Goal: Task Accomplishment & Management: Complete application form

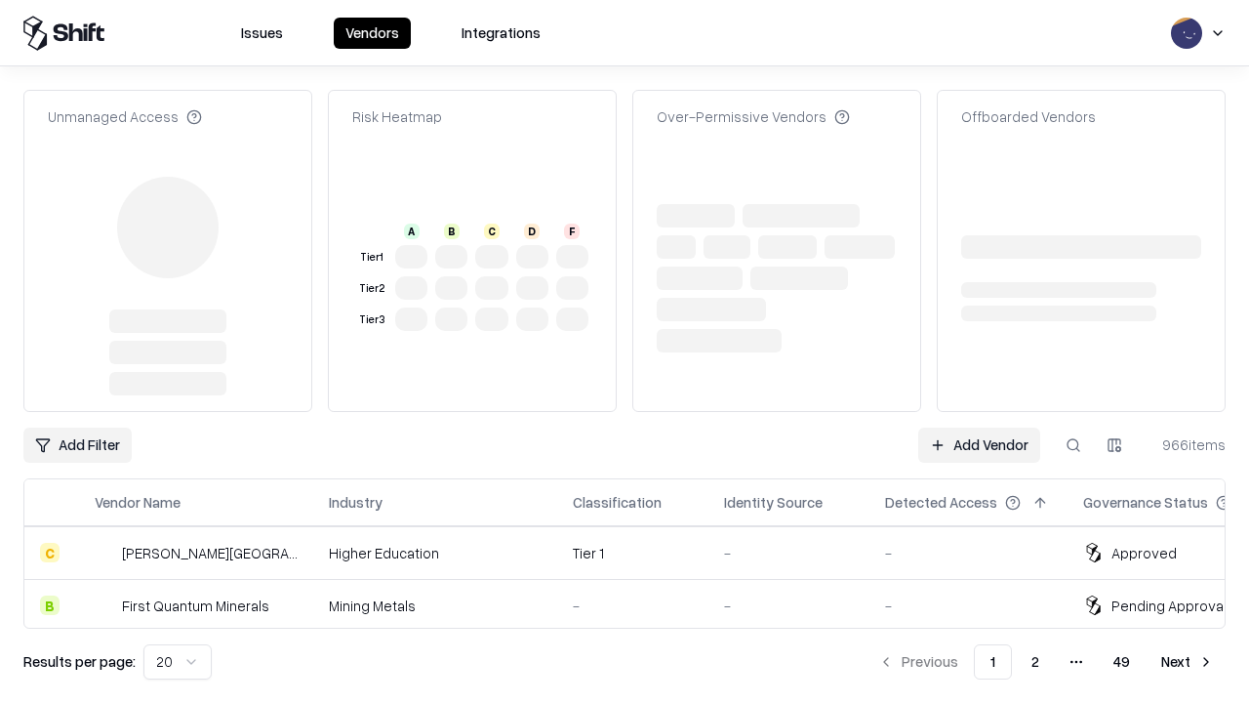
click at [979, 428] on link "Add Vendor" at bounding box center [980, 445] width 122 height 35
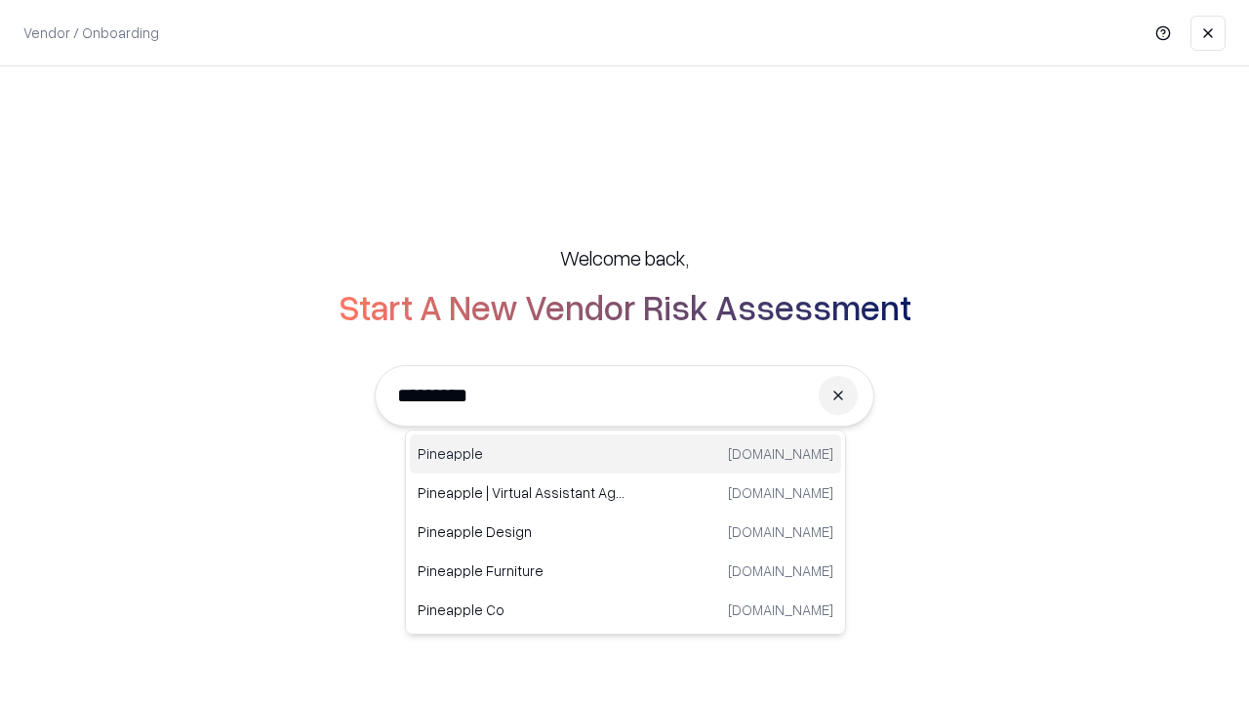
click at [626, 454] on div "Pineapple [DOMAIN_NAME]" at bounding box center [625, 453] width 431 height 39
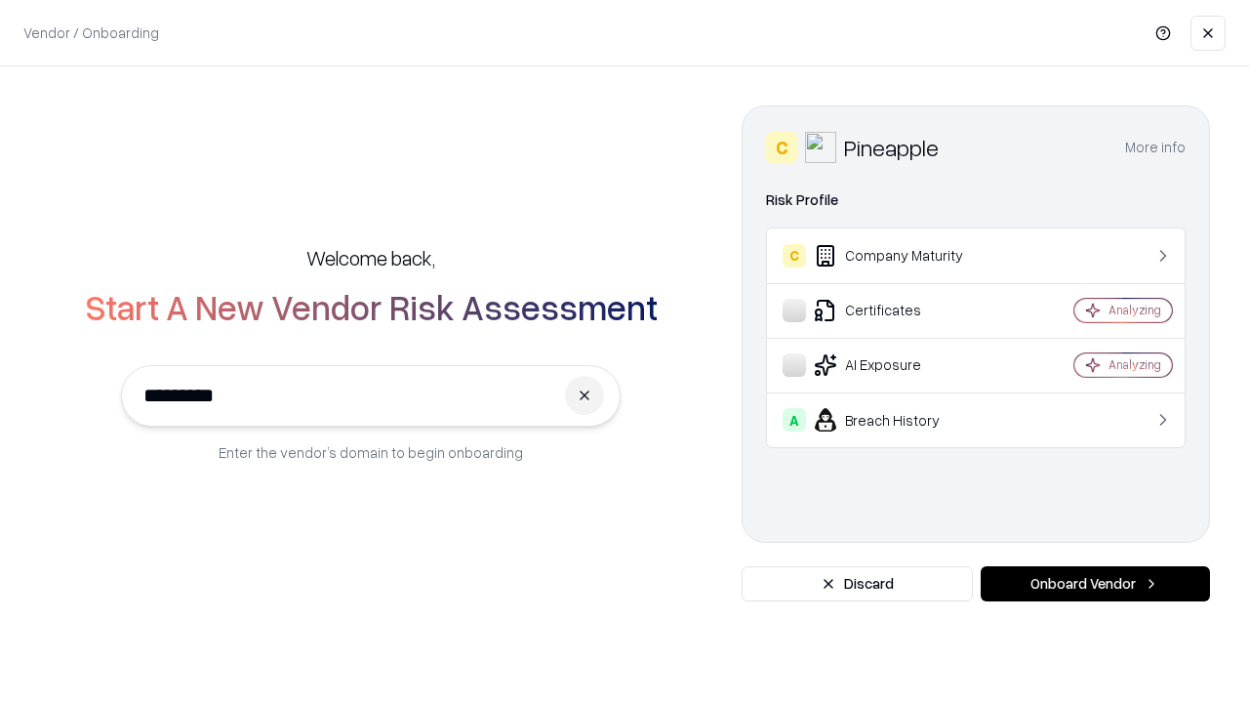
type input "*********"
click at [1095, 584] on button "Onboard Vendor" at bounding box center [1095, 583] width 229 height 35
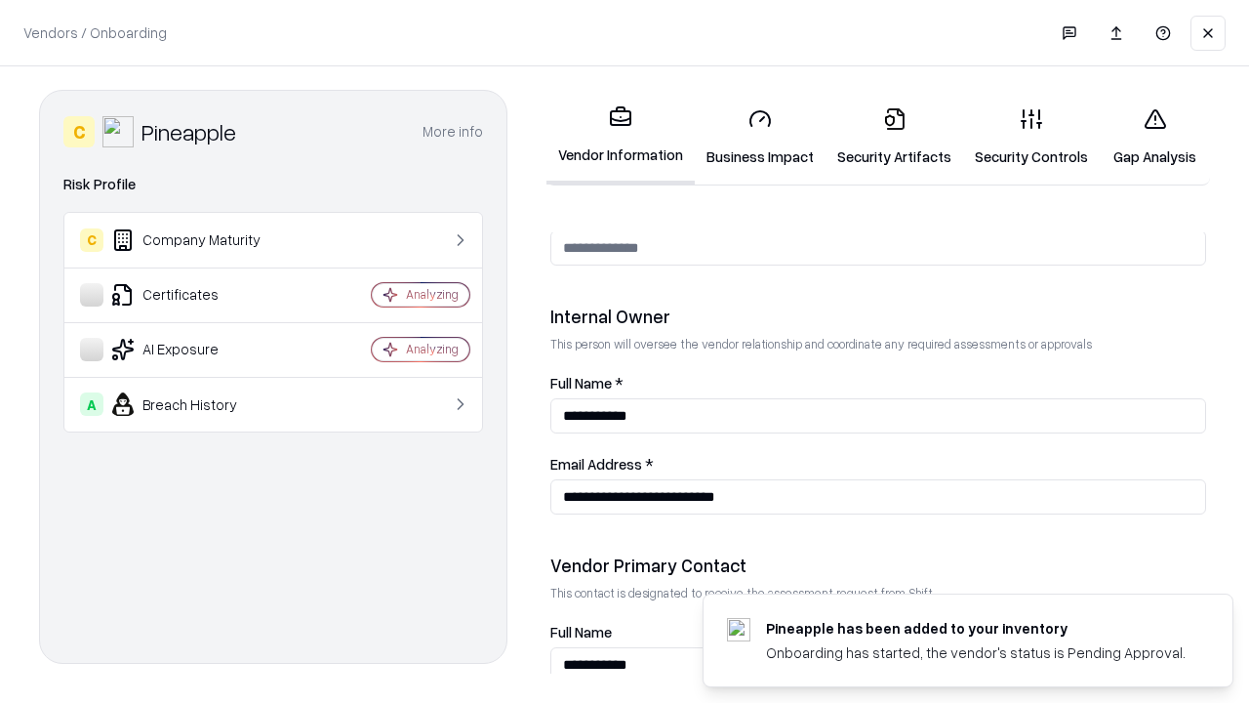
scroll to position [1011, 0]
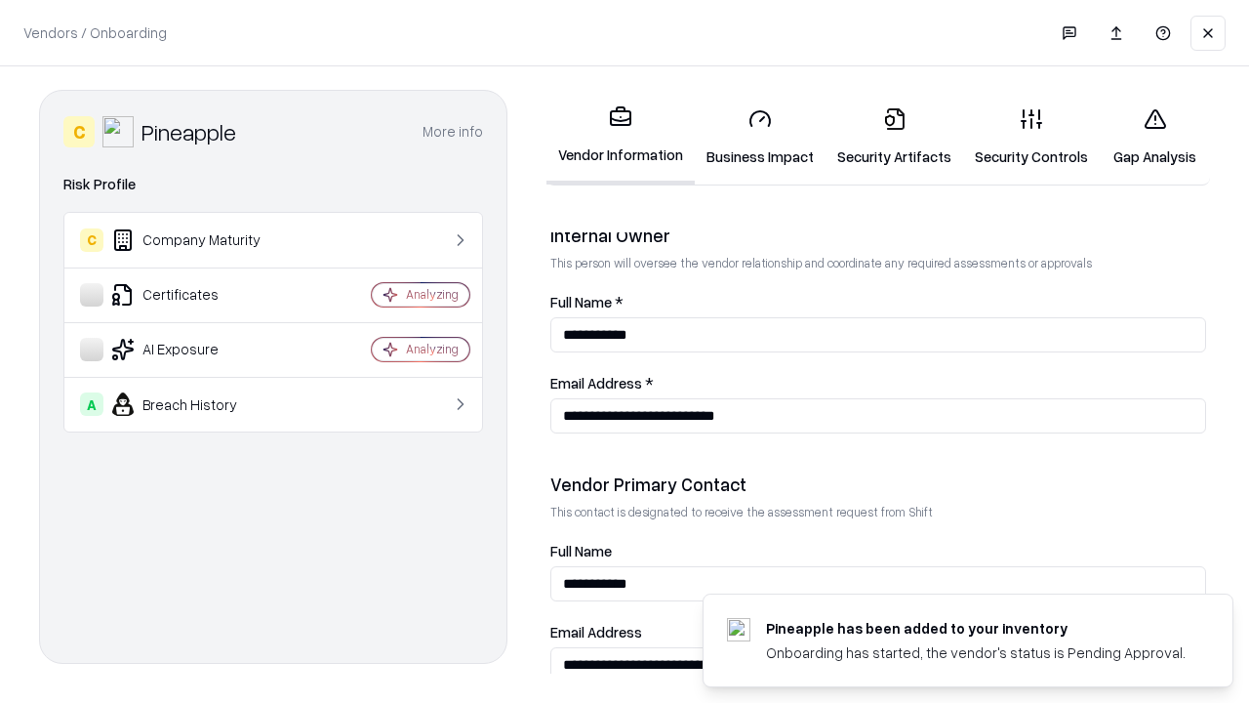
click at [894, 137] on link "Security Artifacts" at bounding box center [895, 137] width 138 height 91
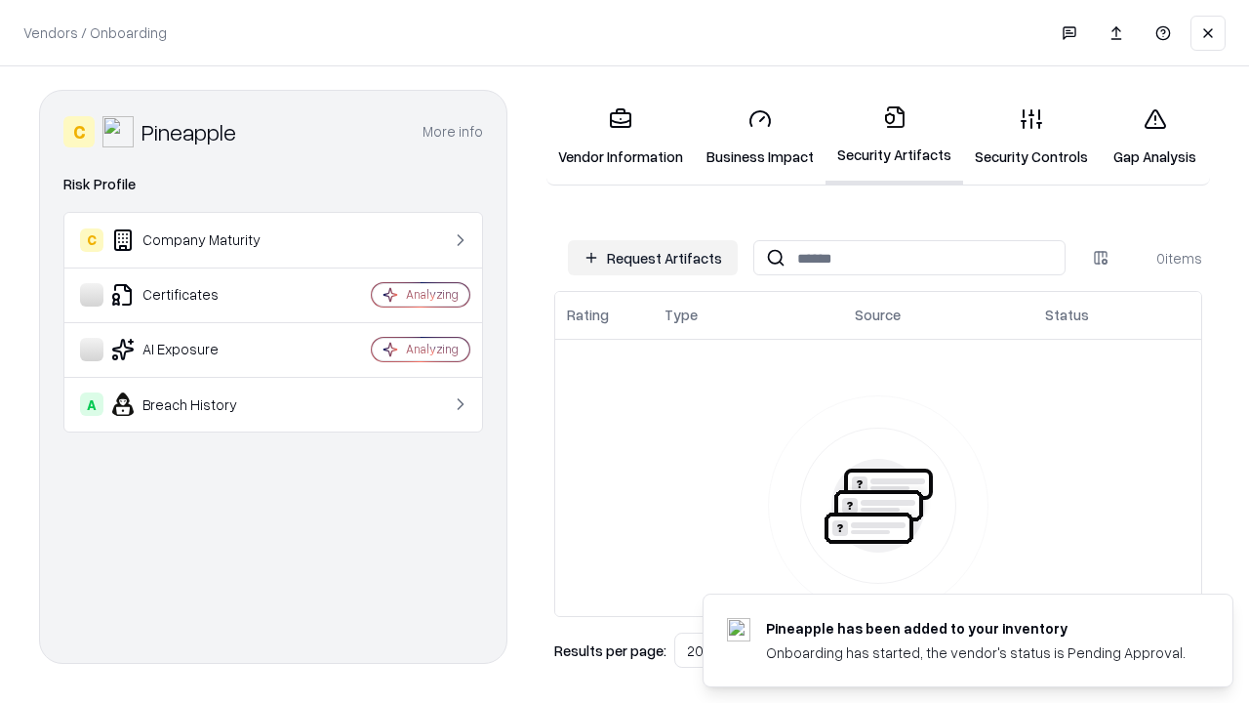
click at [653, 258] on button "Request Artifacts" at bounding box center [653, 257] width 170 height 35
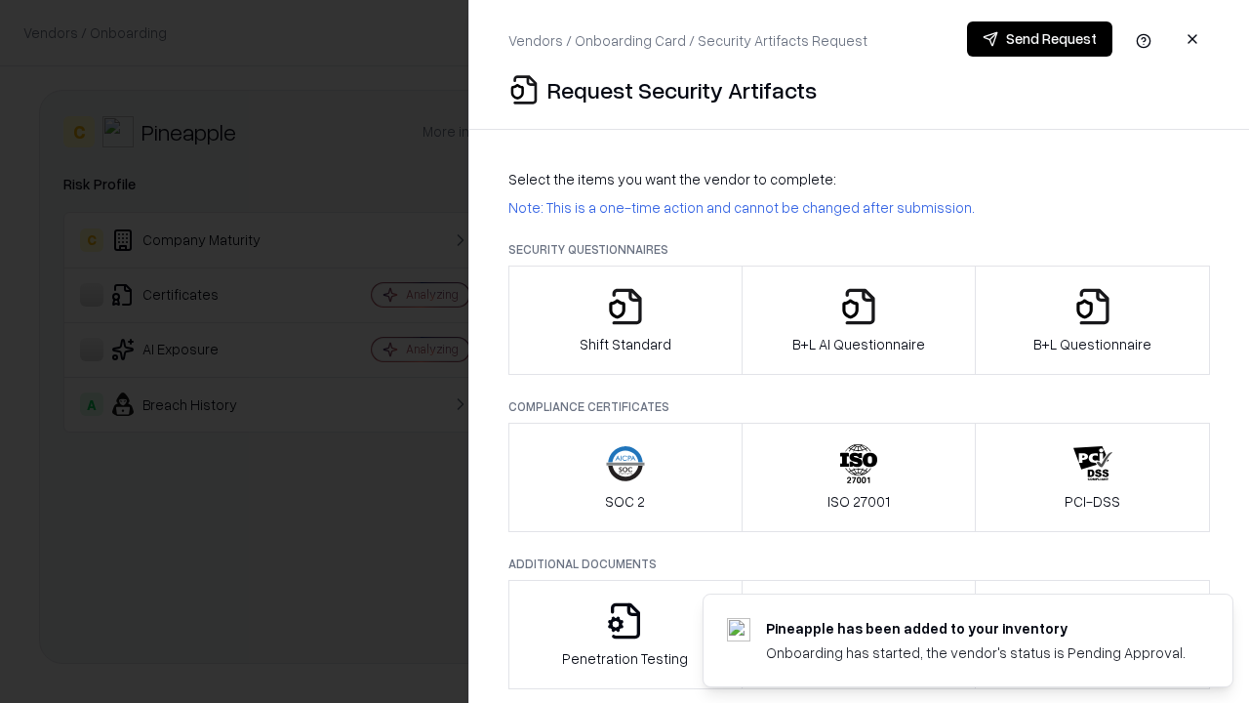
click at [1092, 320] on icon "button" at bounding box center [1093, 306] width 39 height 39
click at [858, 320] on icon "button" at bounding box center [858, 306] width 39 height 39
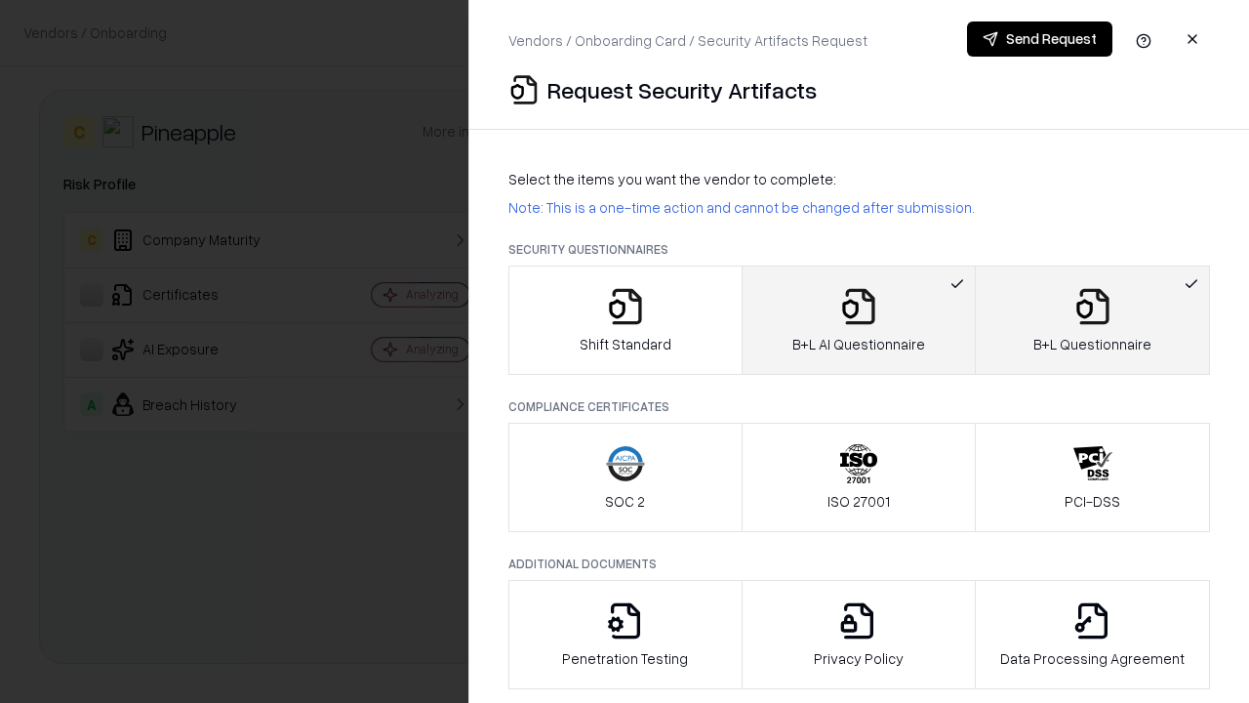
click at [1040, 39] on button "Send Request" at bounding box center [1039, 38] width 145 height 35
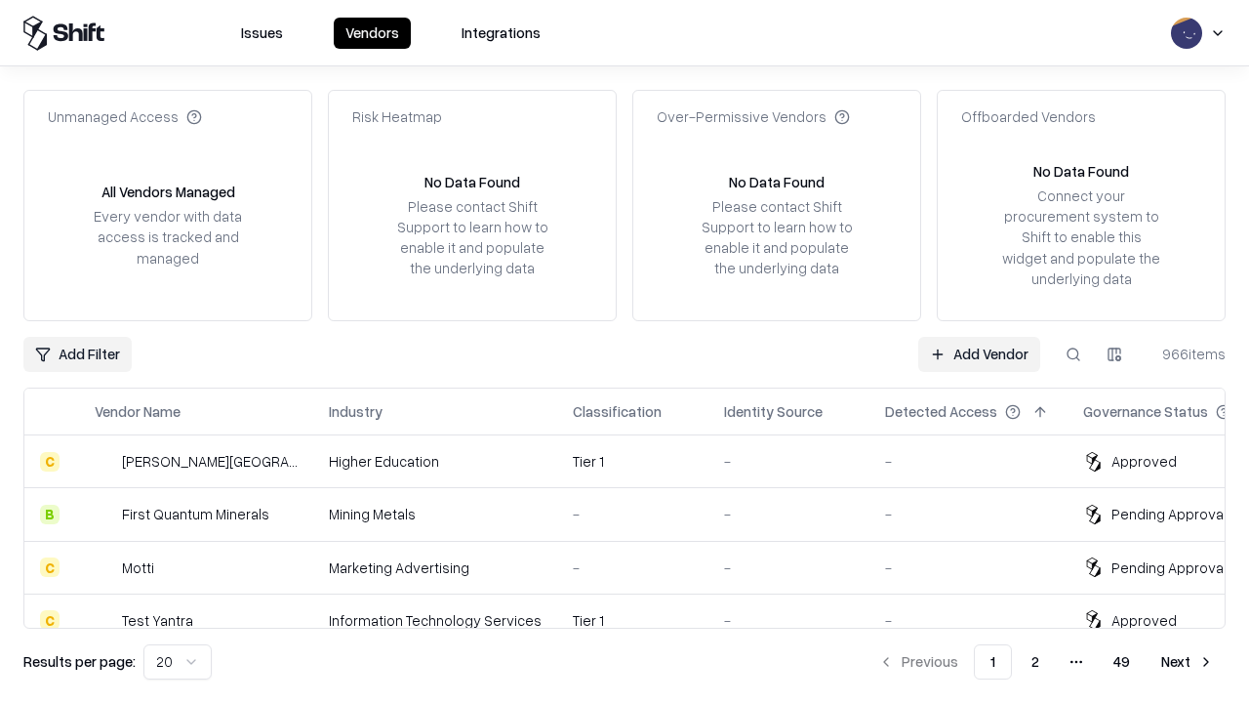
click at [1074, 353] on button at bounding box center [1073, 354] width 35 height 35
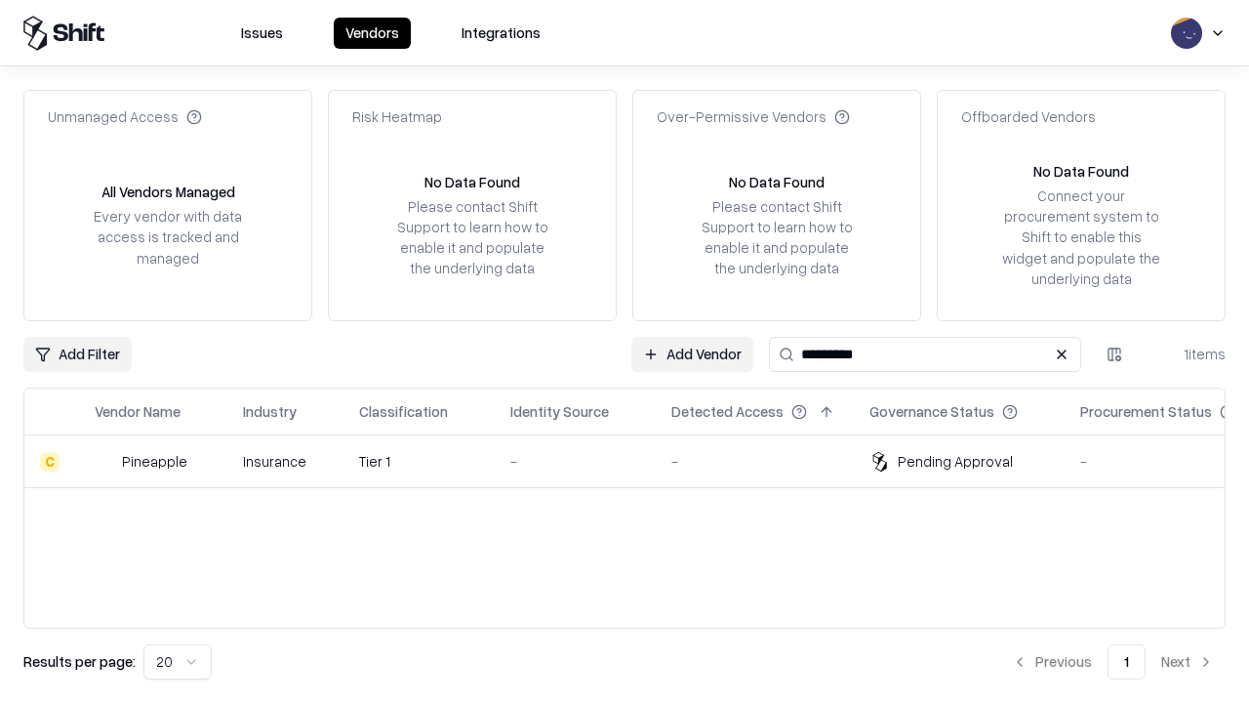
type input "*********"
click at [636, 461] on div "-" at bounding box center [576, 461] width 130 height 20
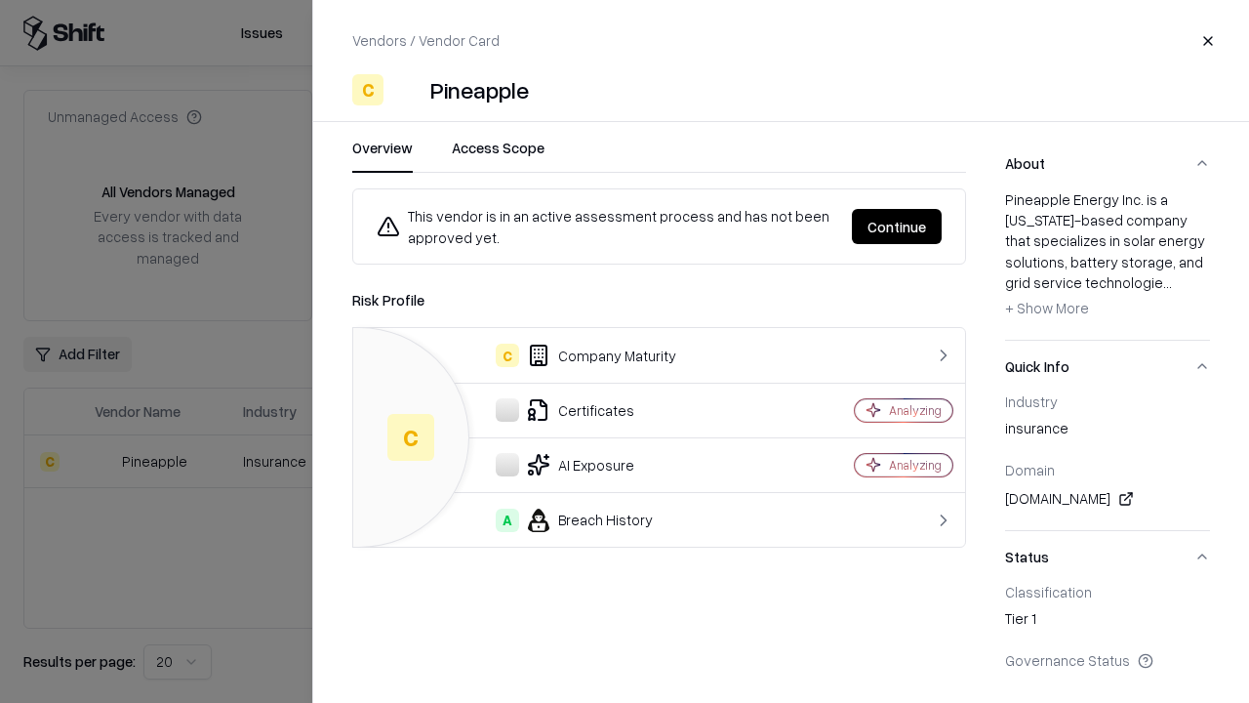
click at [897, 226] on button "Continue" at bounding box center [897, 226] width 90 height 35
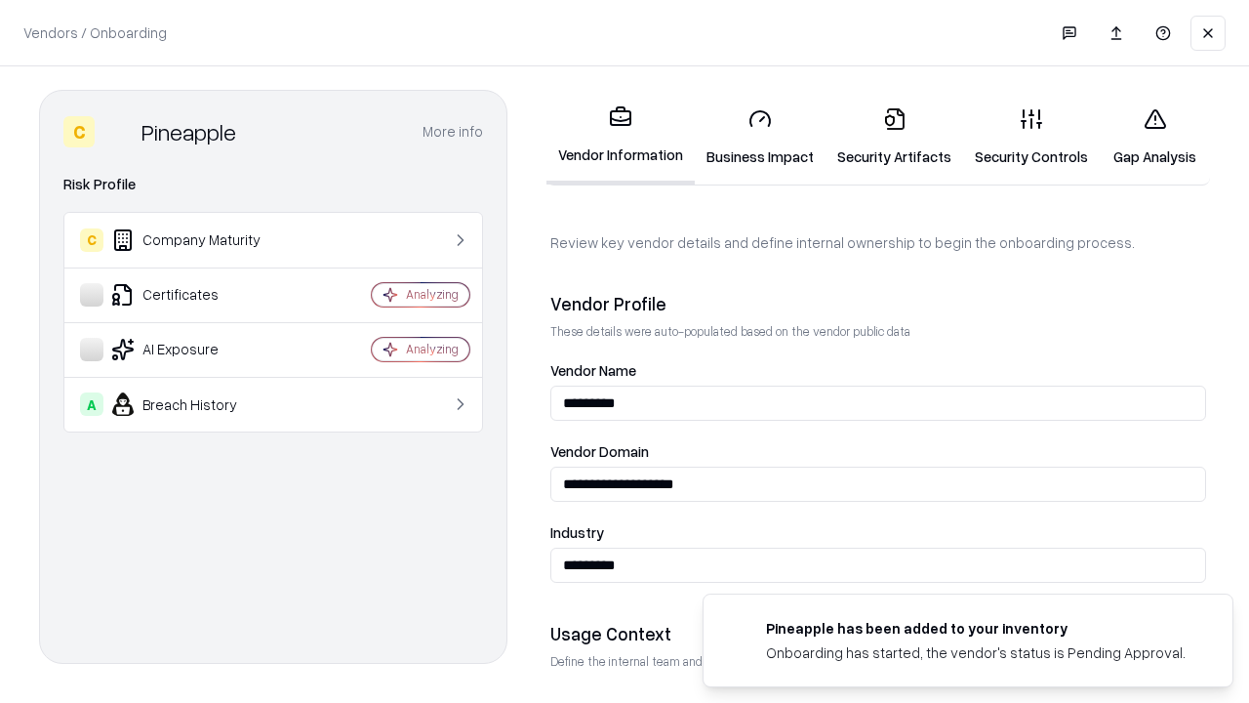
click at [894, 137] on link "Security Artifacts" at bounding box center [895, 137] width 138 height 91
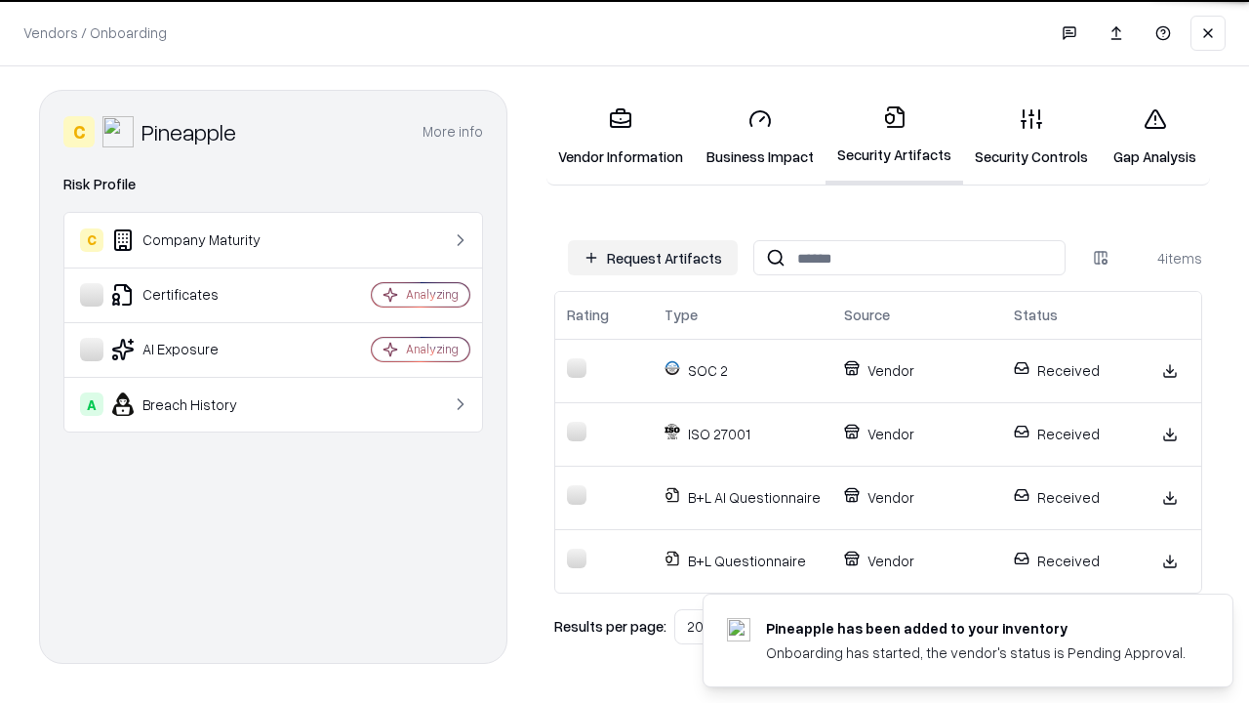
click at [1155, 137] on link "Gap Analysis" at bounding box center [1155, 137] width 110 height 91
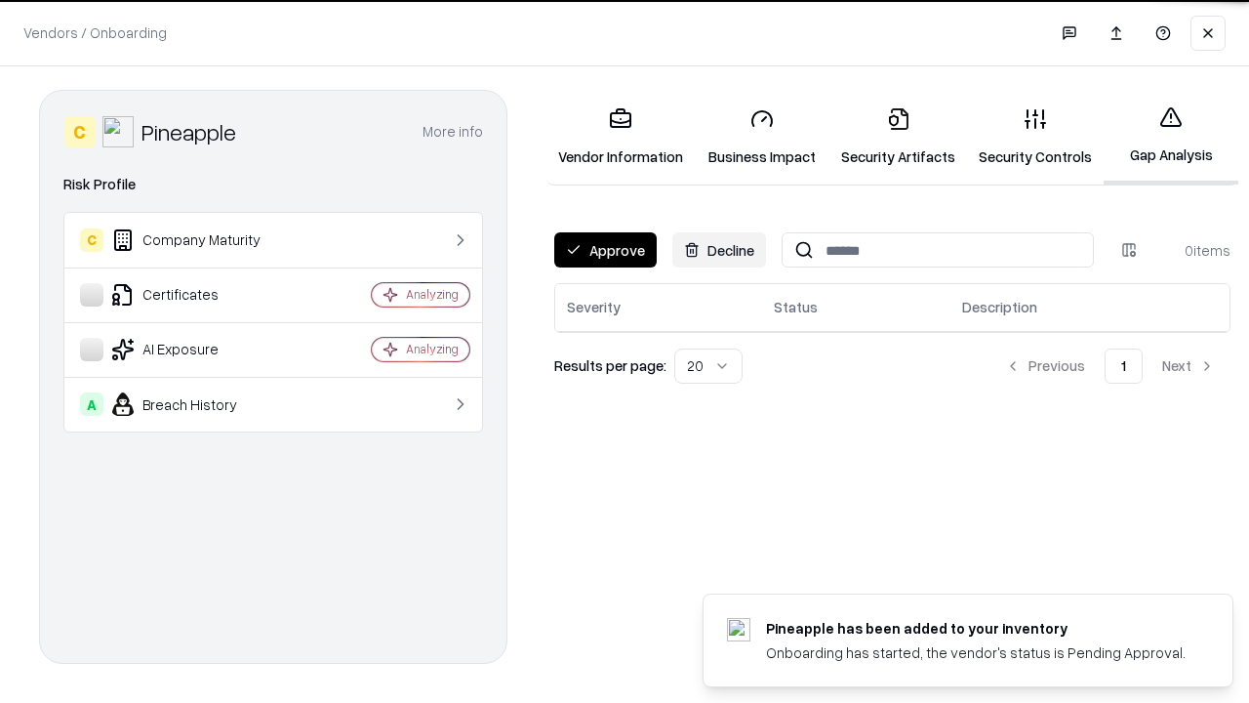
click at [605, 250] on button "Approve" at bounding box center [605, 249] width 102 height 35
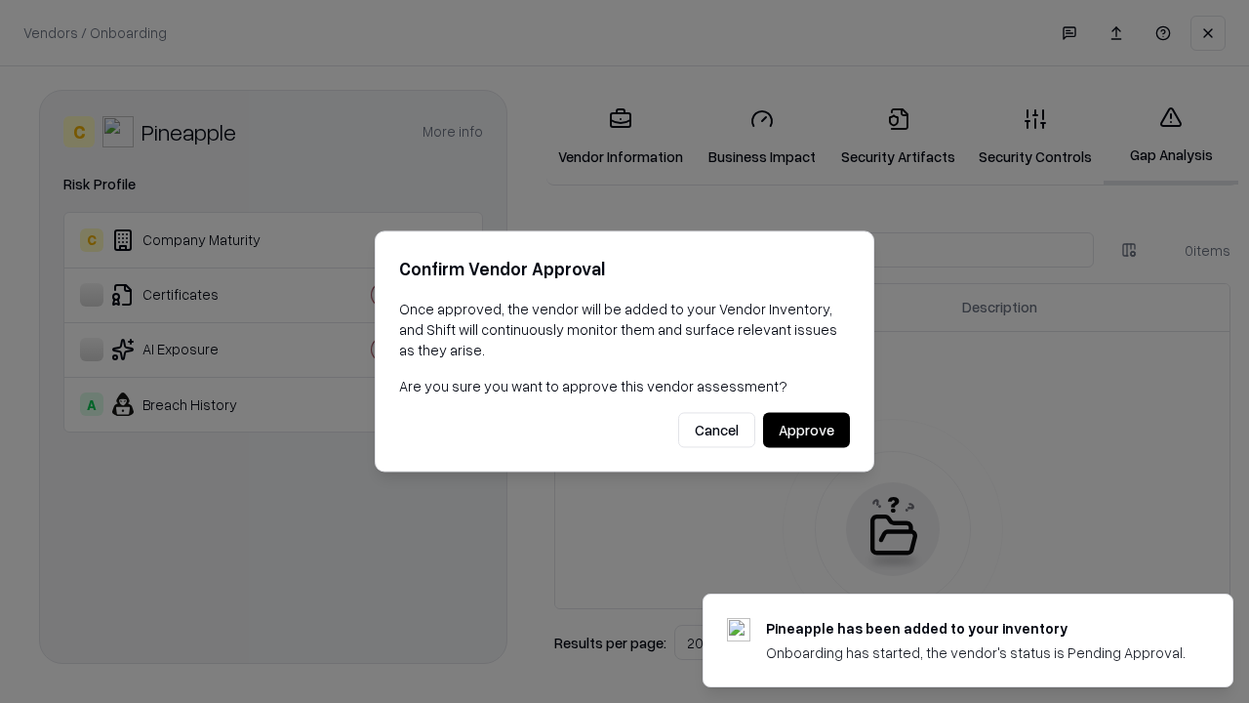
click at [806, 430] on button "Approve" at bounding box center [806, 430] width 87 height 35
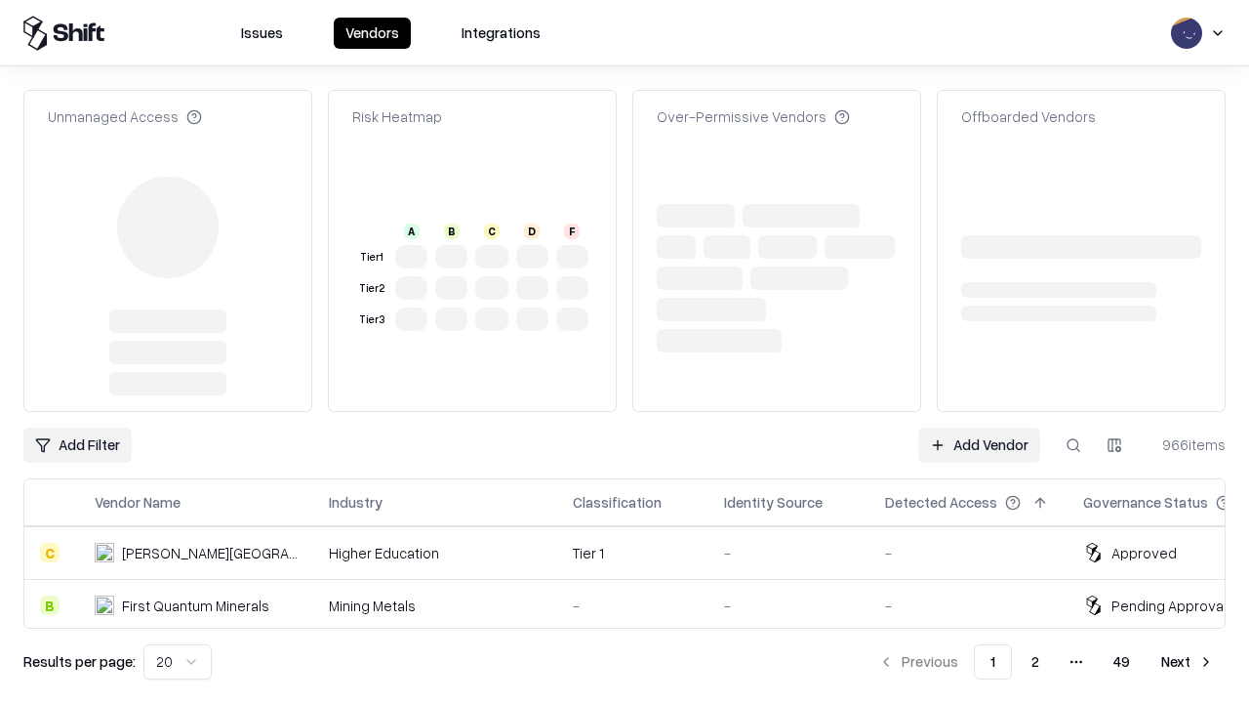
type input "*********"
click at [979, 428] on link "Add Vendor" at bounding box center [980, 445] width 122 height 35
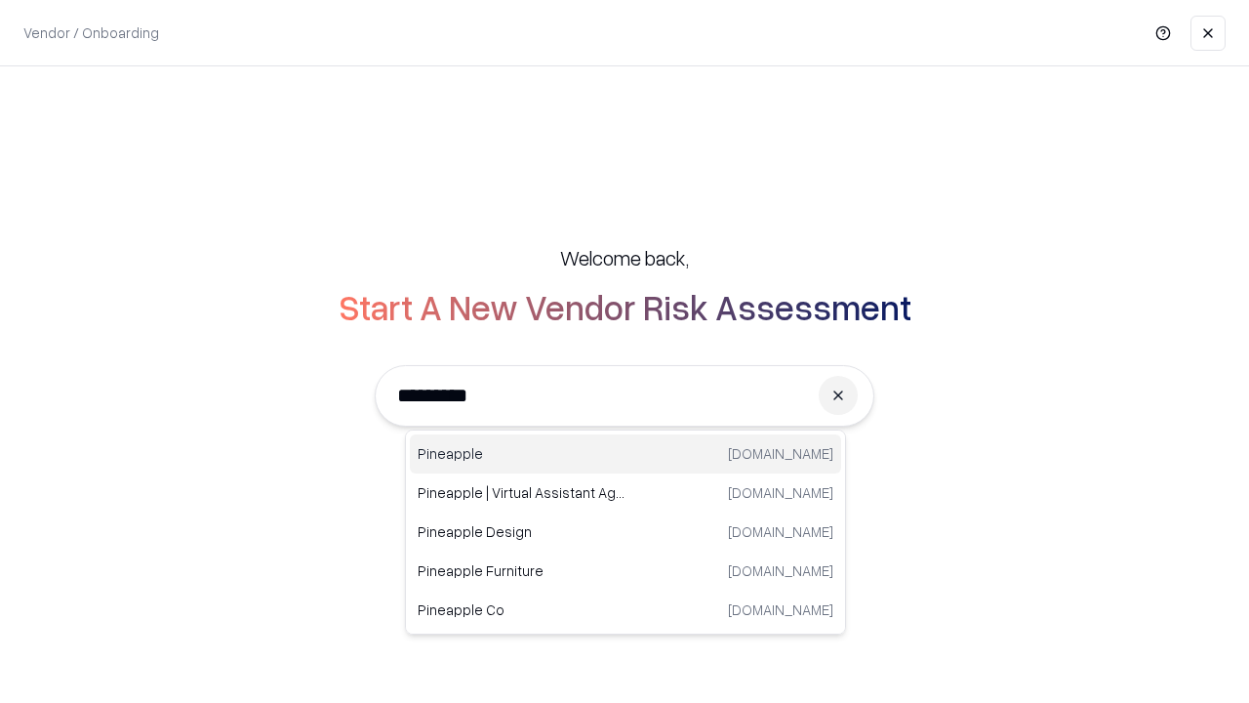
click at [626, 454] on div "Pineapple [DOMAIN_NAME]" at bounding box center [625, 453] width 431 height 39
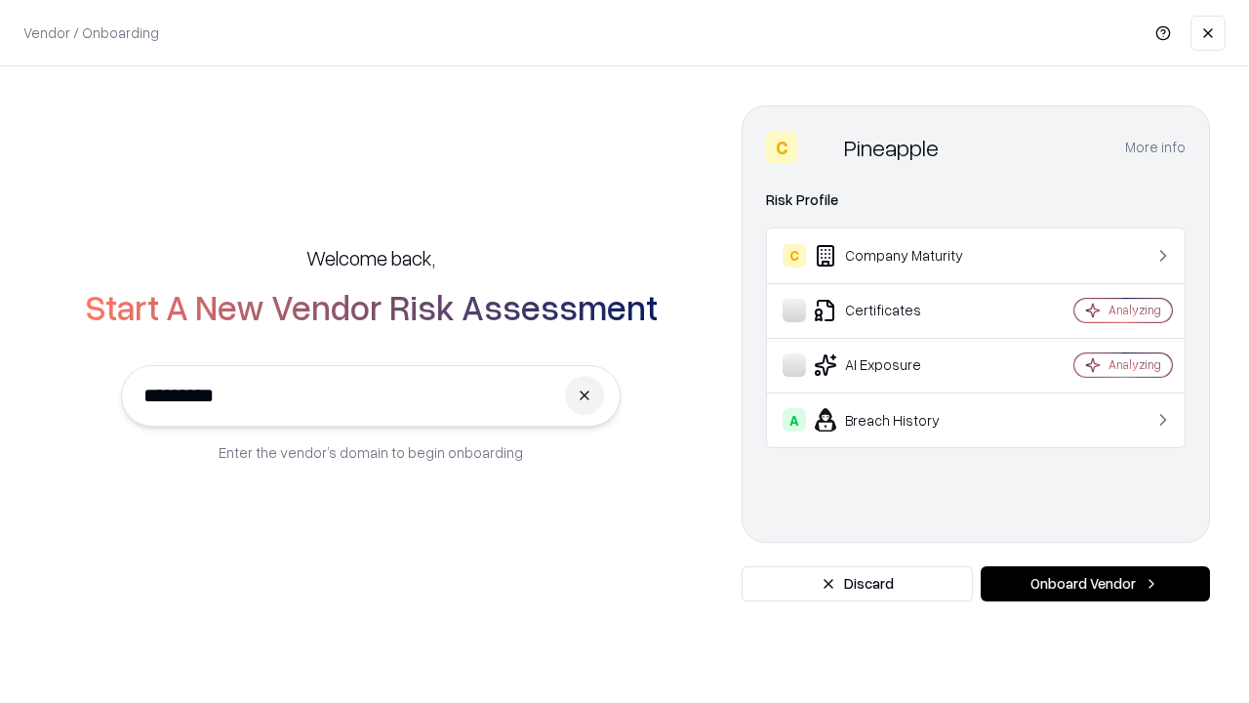
type input "*********"
click at [1095, 584] on button "Onboard Vendor" at bounding box center [1095, 583] width 229 height 35
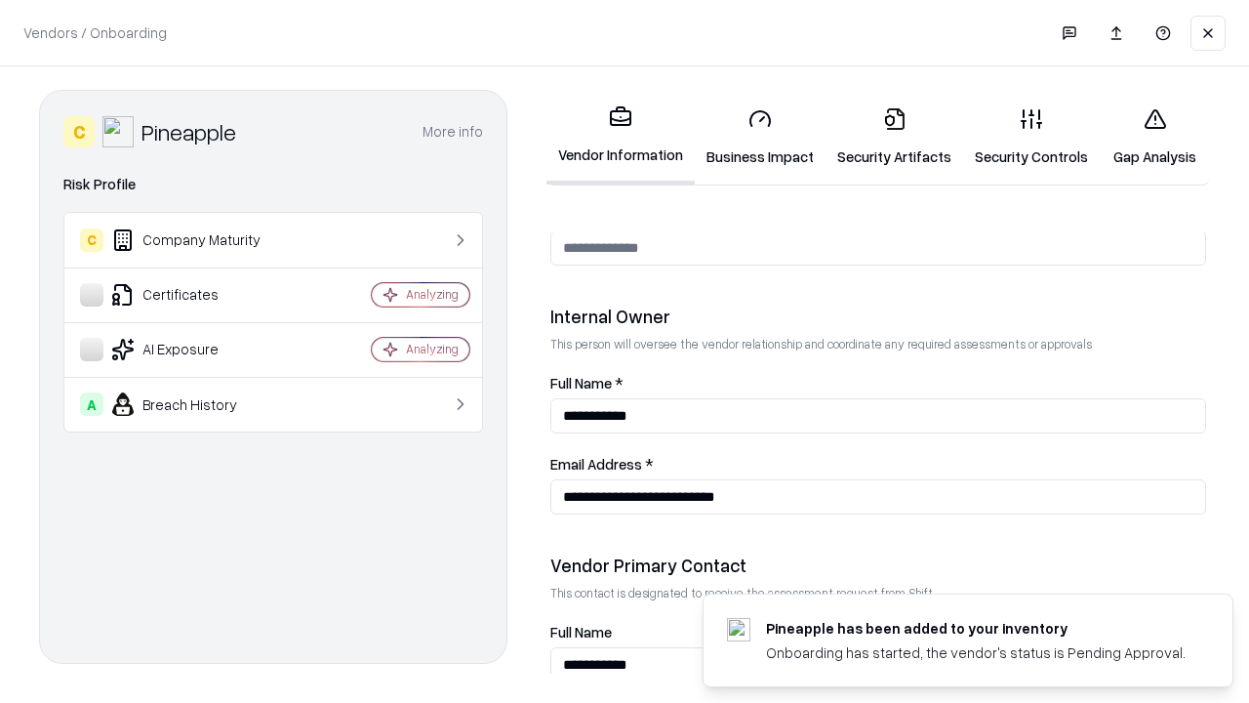
scroll to position [1011, 0]
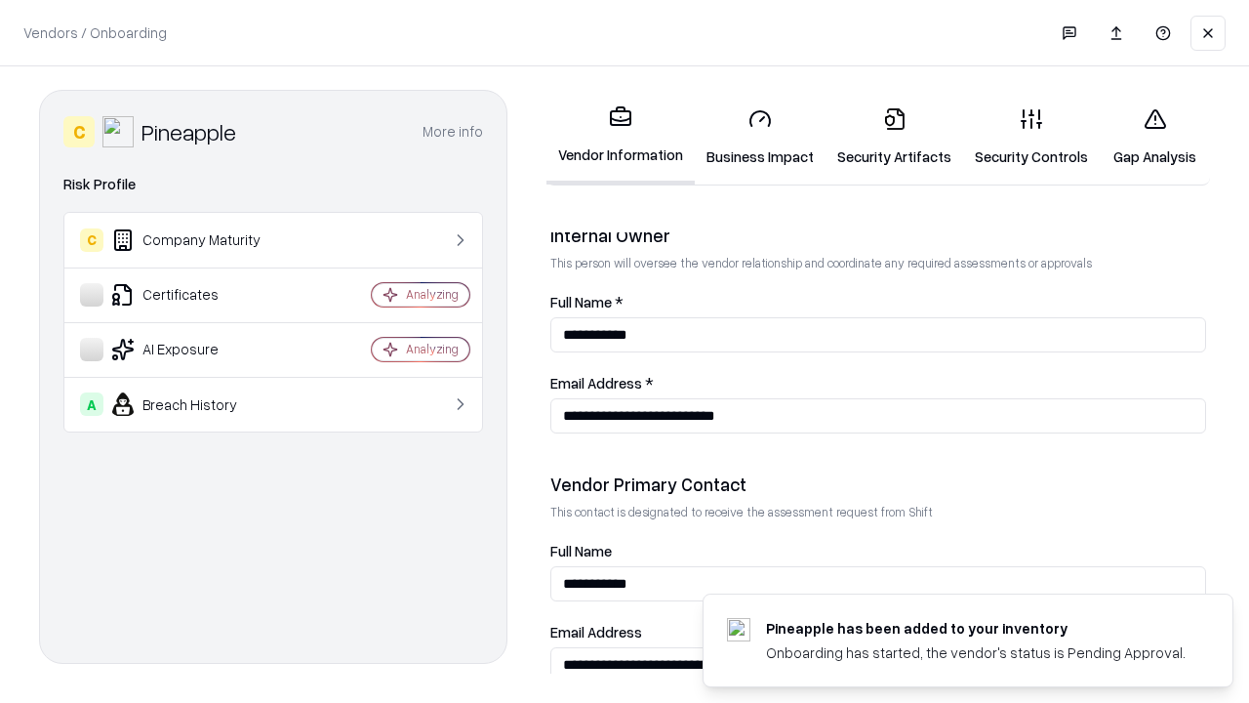
click at [1155, 137] on link "Gap Analysis" at bounding box center [1155, 137] width 110 height 91
